Goal: Find specific page/section: Find specific page/section

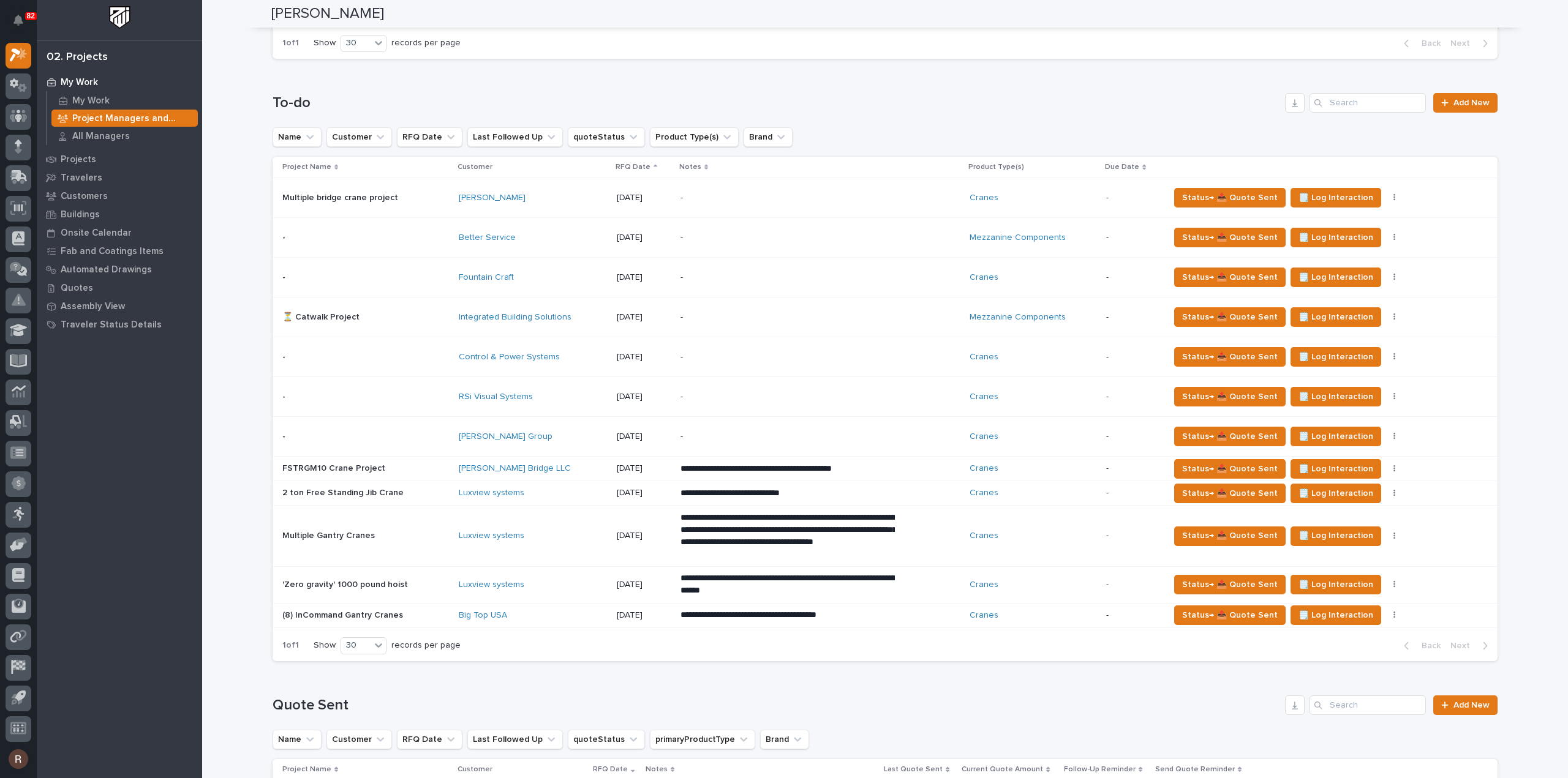
scroll to position [1132, 0]
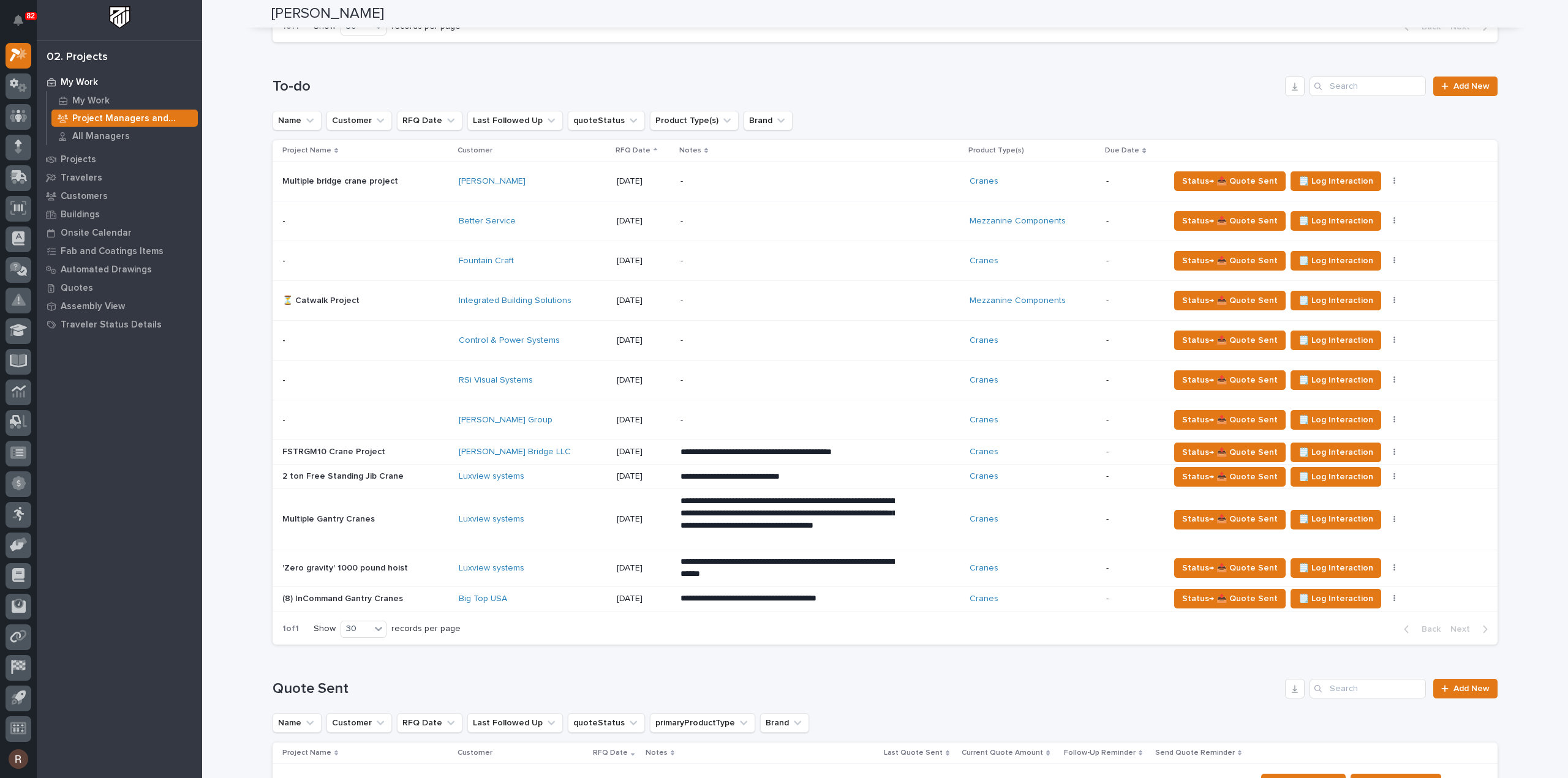
click at [415, 300] on p at bounding box center [366, 300] width 167 height 10
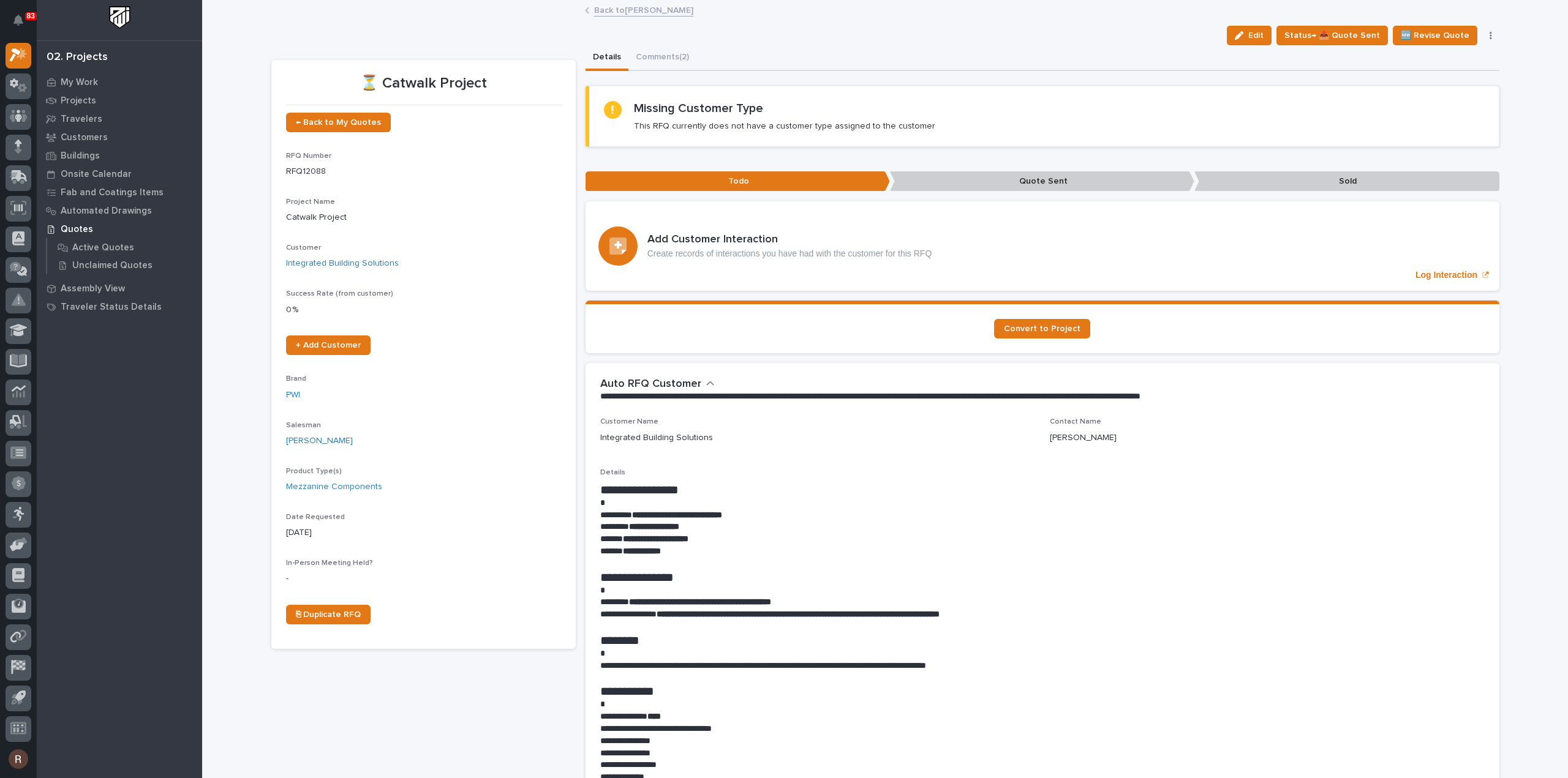
click at [616, 8] on link "Back to [PERSON_NAME]" at bounding box center [644, 9] width 99 height 14
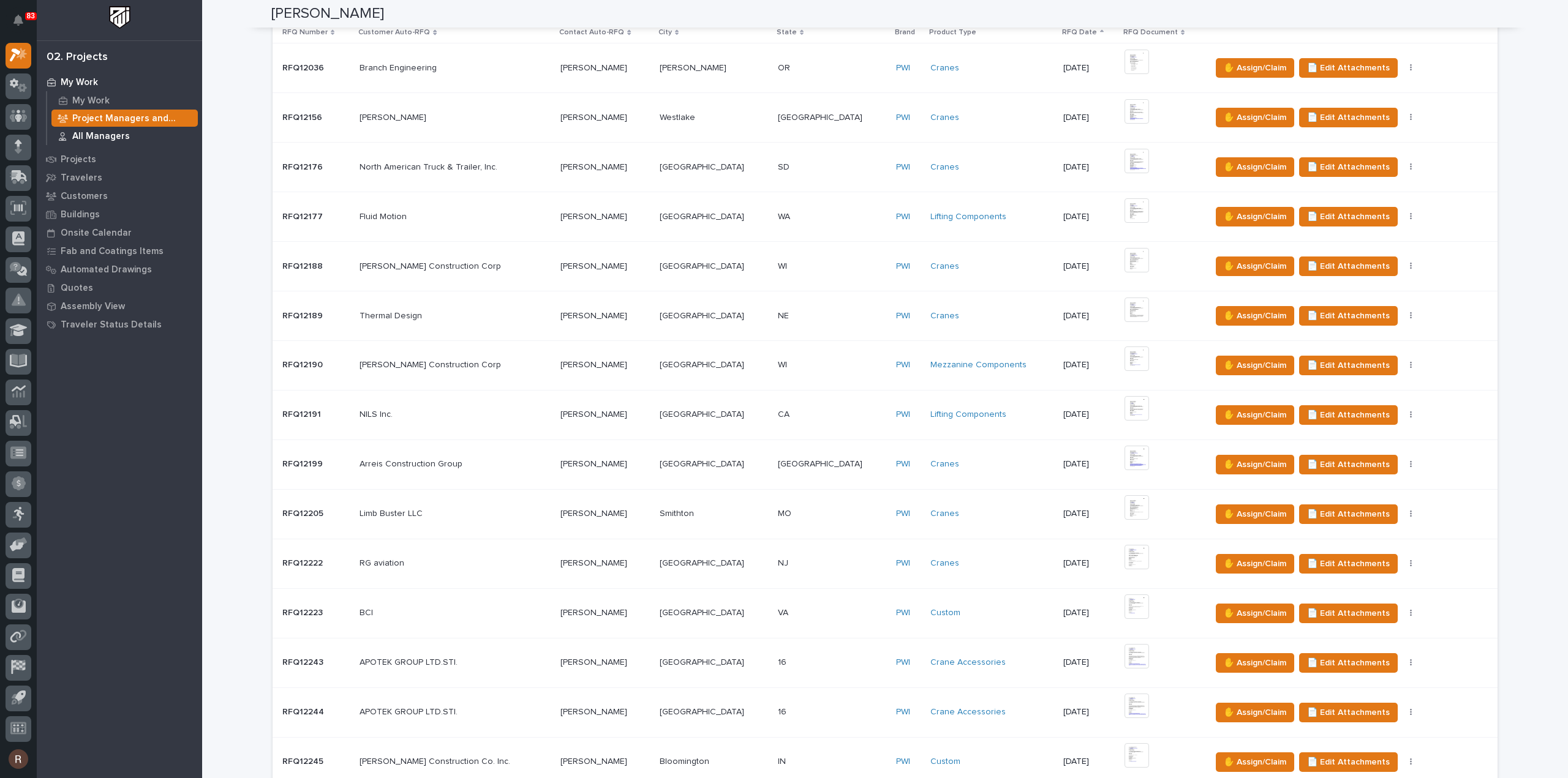
scroll to position [245, 0]
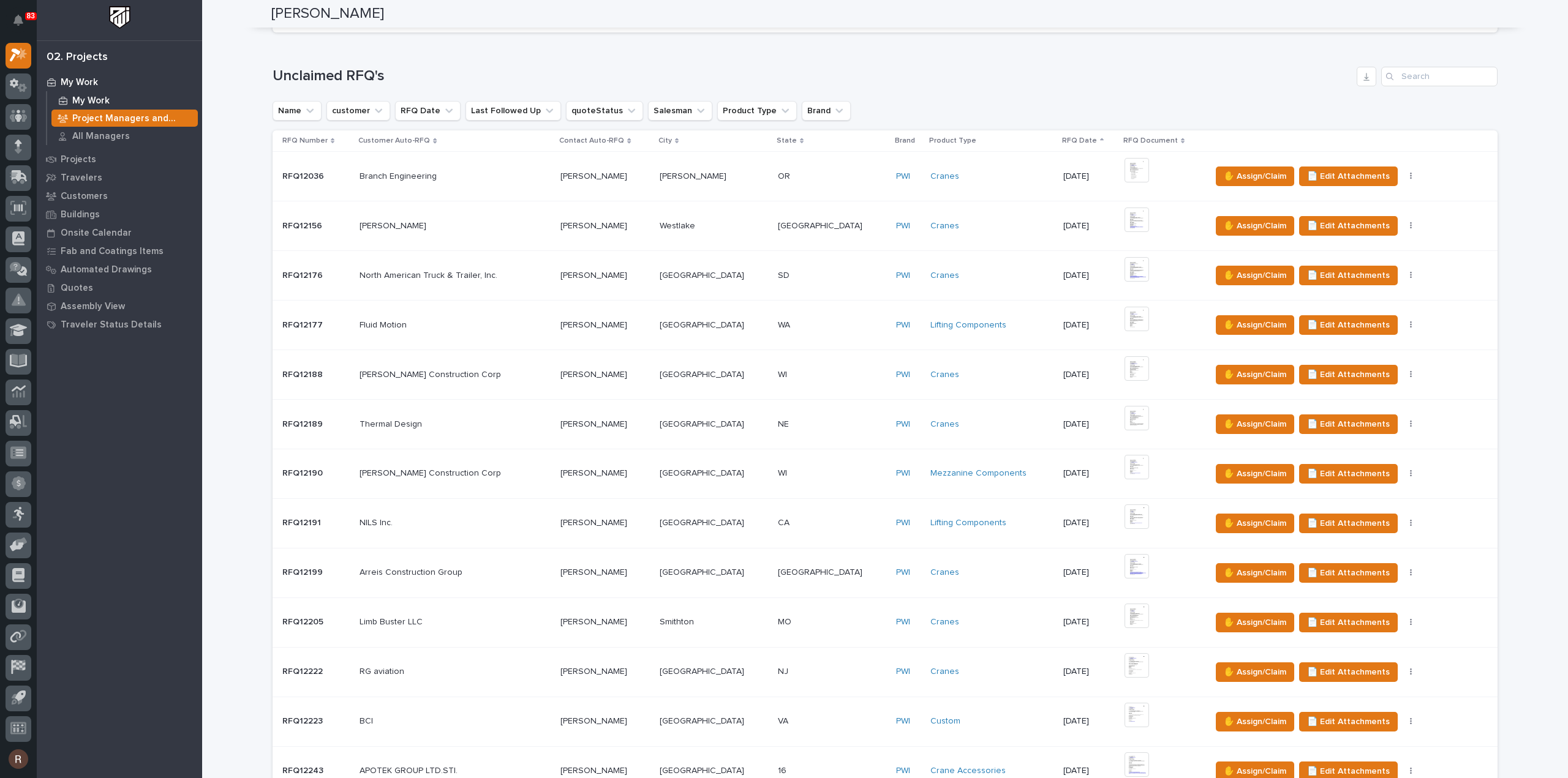
click at [105, 98] on p "My Work" at bounding box center [91, 101] width 38 height 11
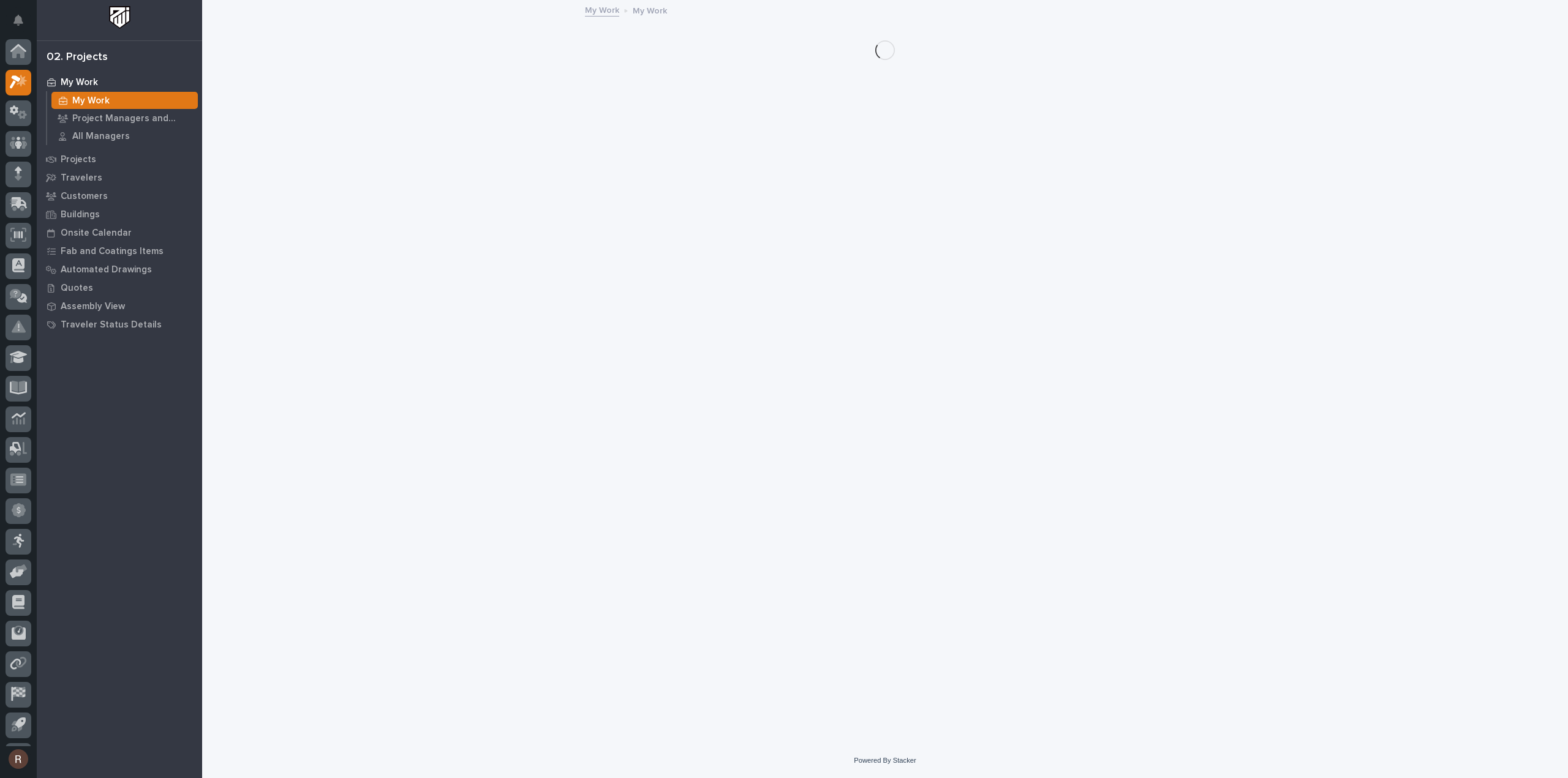
scroll to position [27, 0]
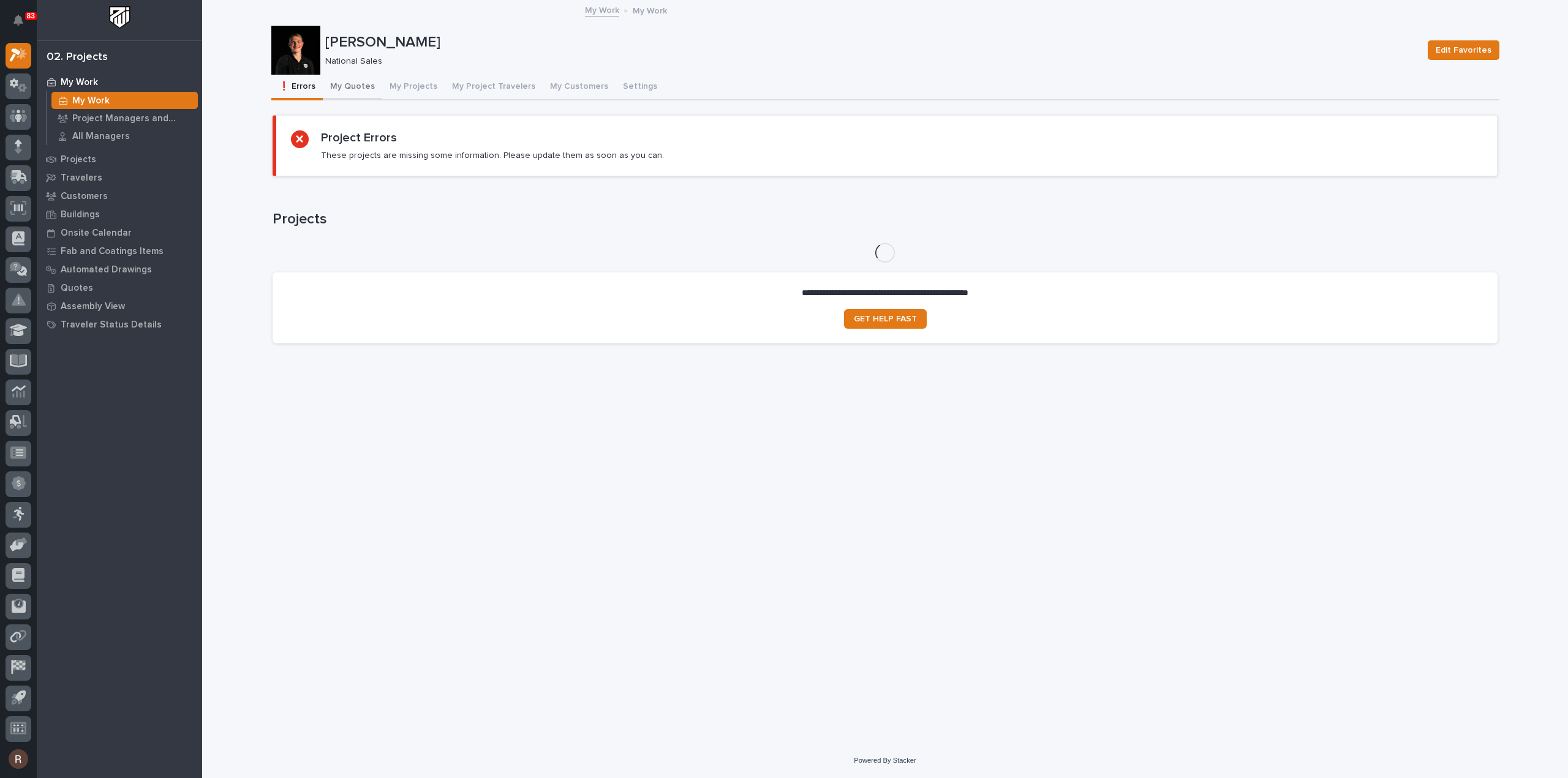
click at [350, 90] on button "My Quotes" at bounding box center [352, 87] width 59 height 25
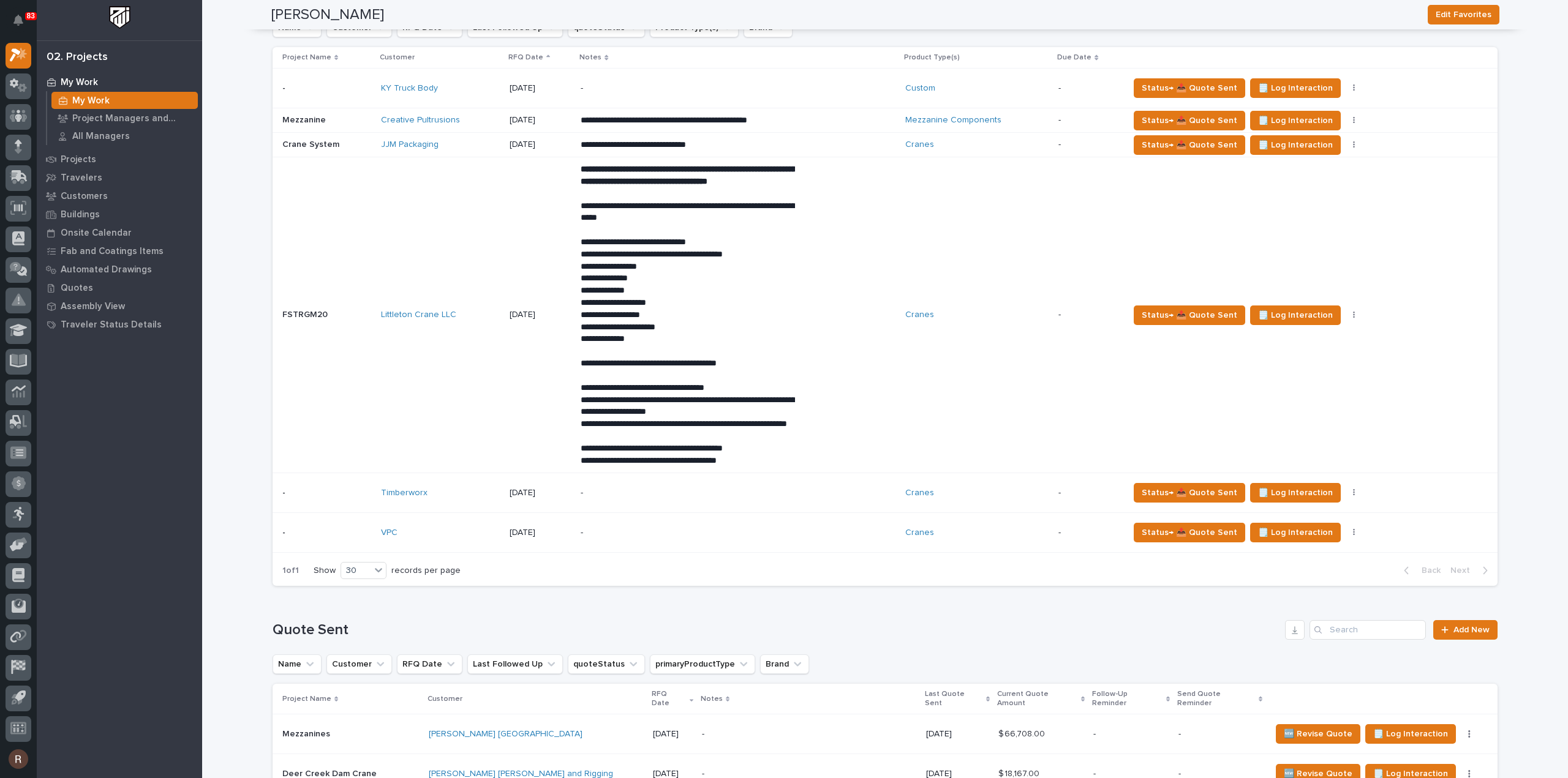
scroll to position [1164, 0]
